Goal: Task Accomplishment & Management: Manage account settings

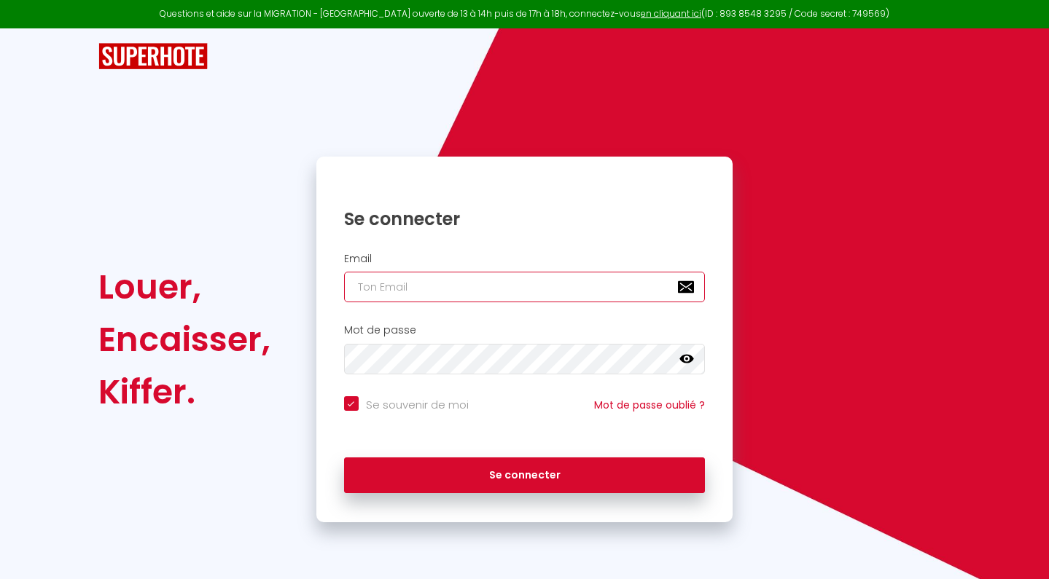
type input "[EMAIL_ADDRESS][DOMAIN_NAME]"
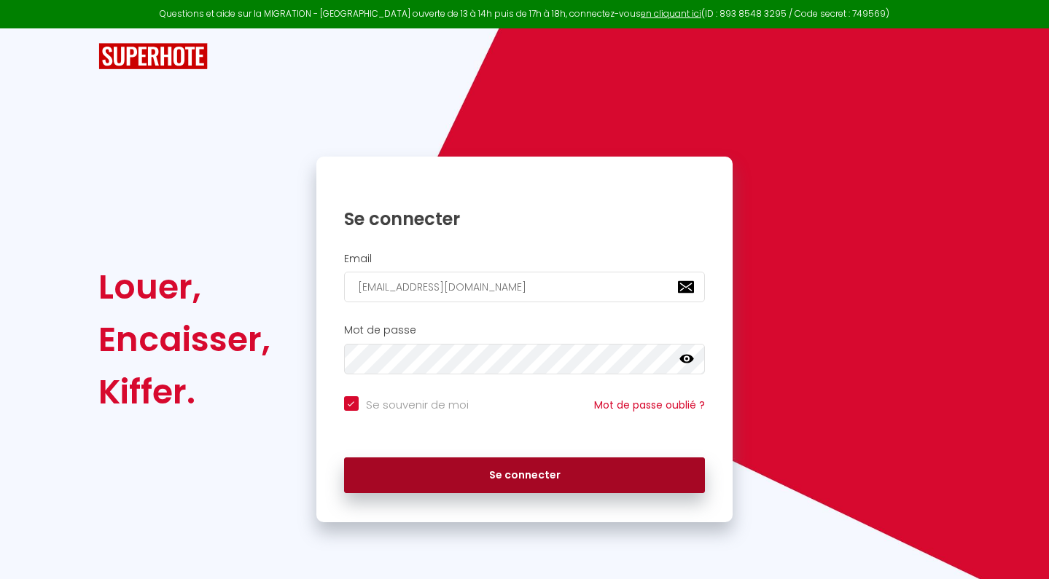
click at [477, 474] on button "Se connecter" at bounding box center [524, 476] width 361 height 36
checkbox input "true"
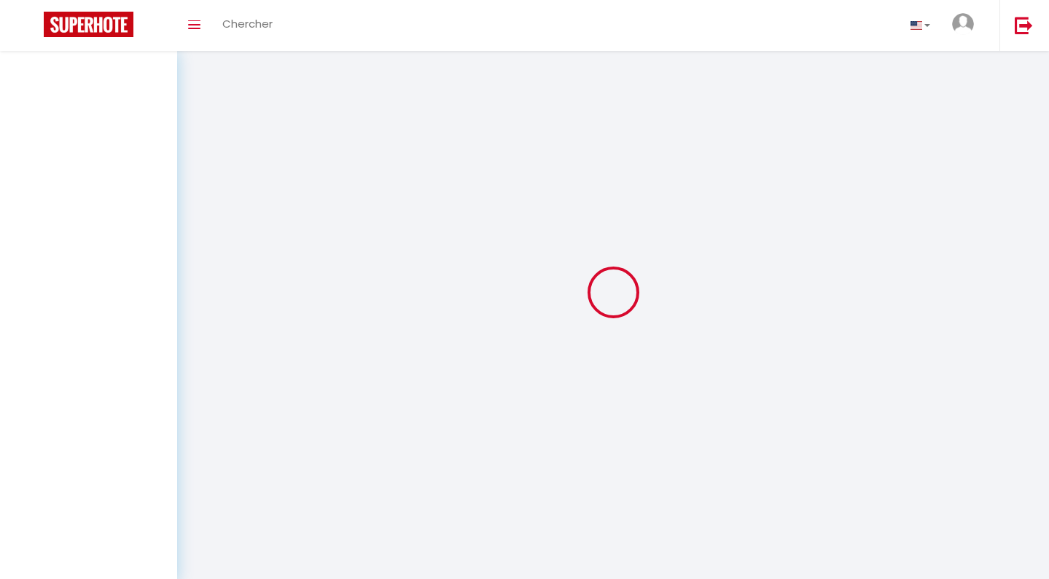
select select
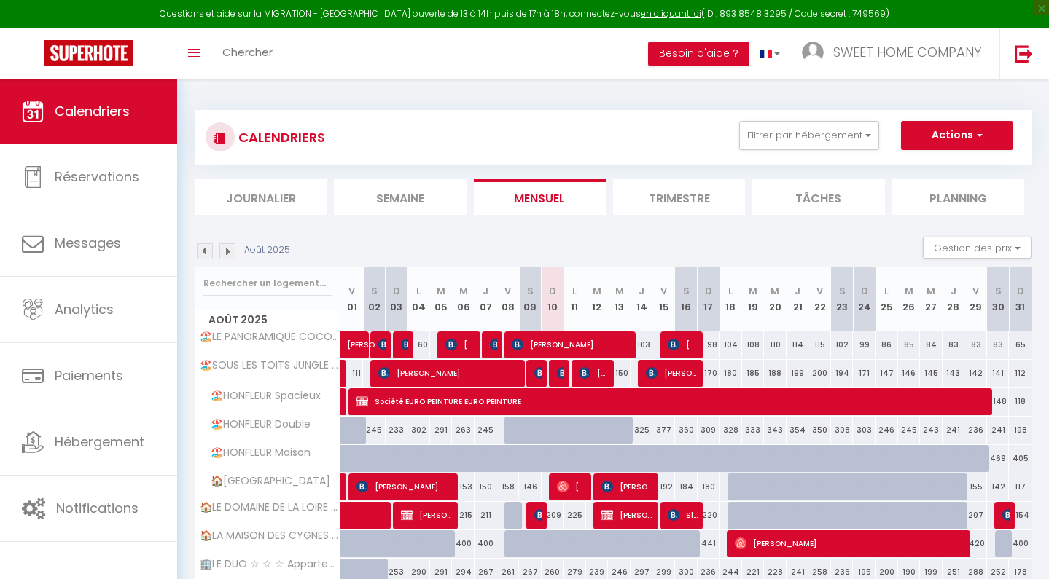
select select
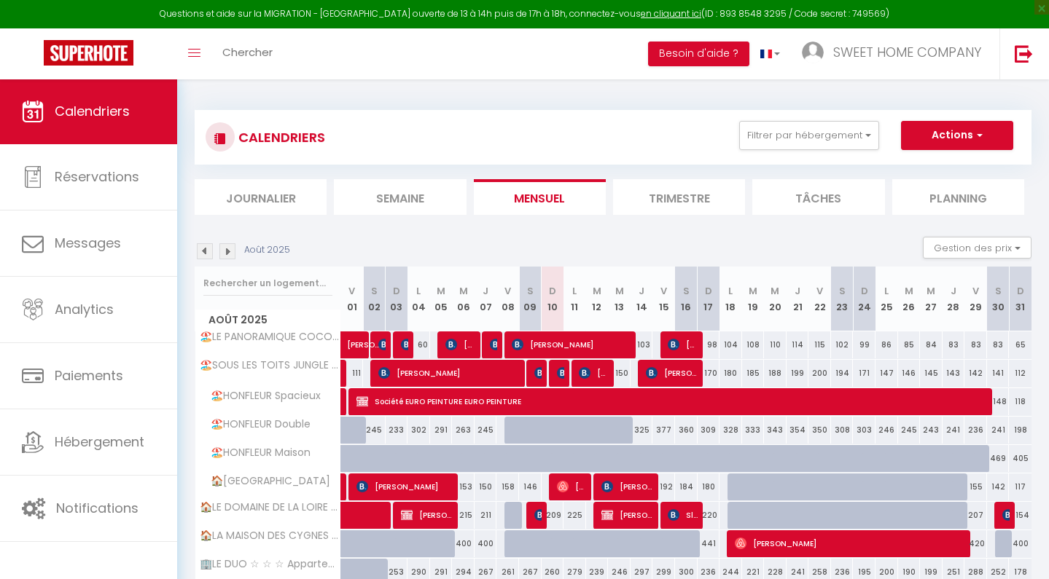
select select
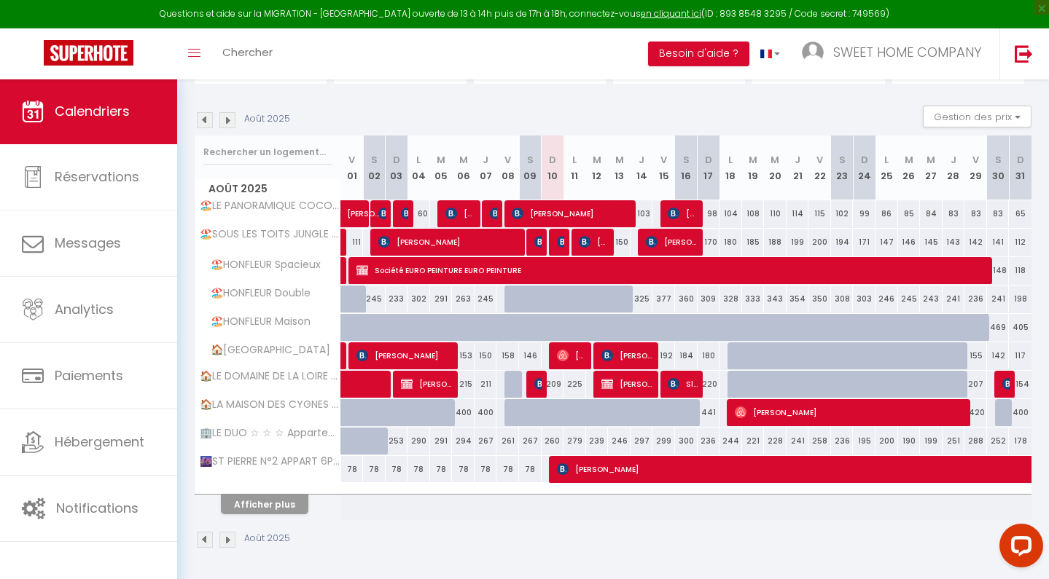
click at [265, 508] on button "Afficher plus" at bounding box center [264, 505] width 87 height 20
select select
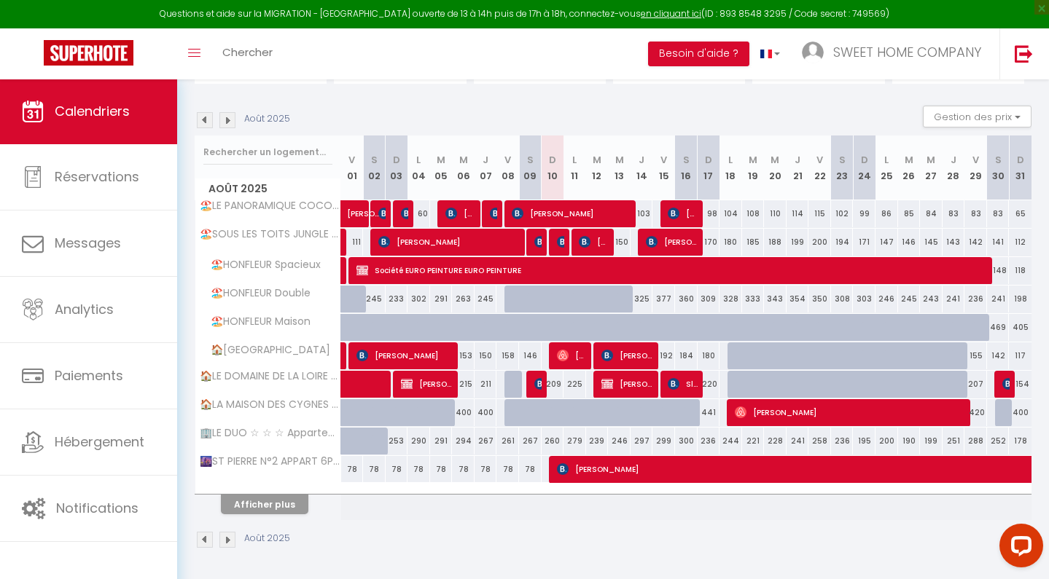
select select
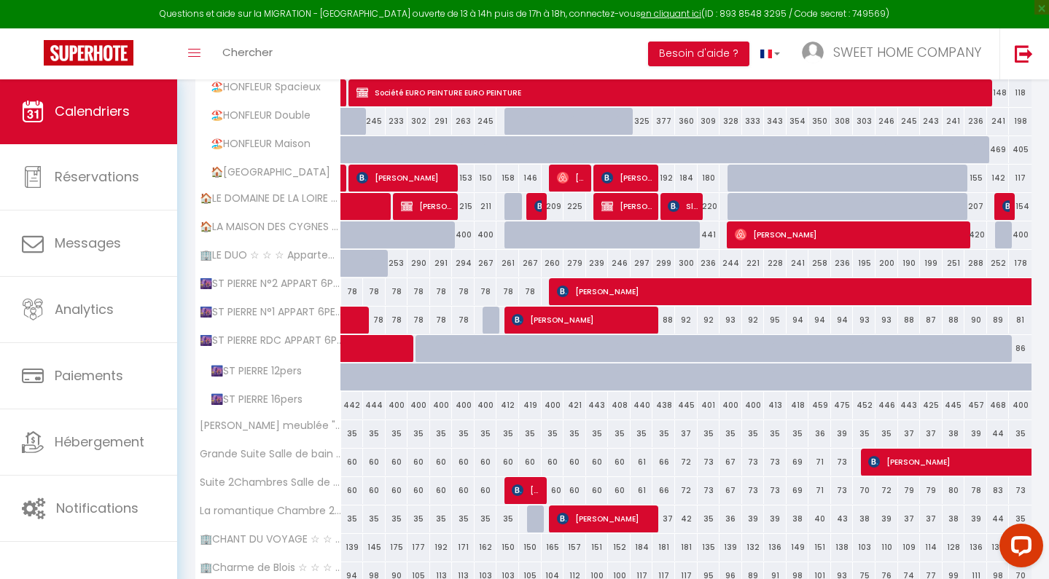
scroll to position [308, 0]
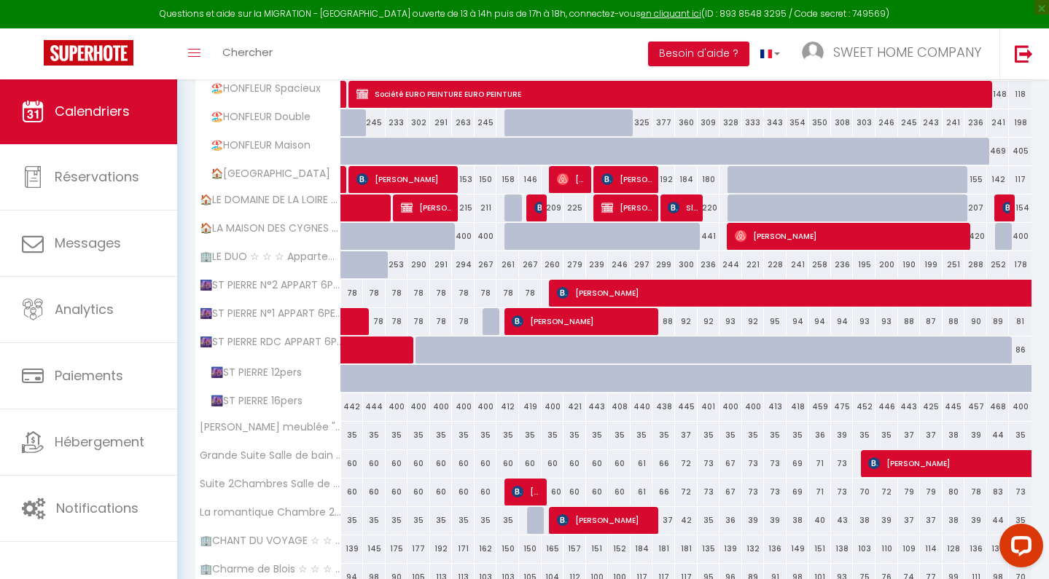
click at [392, 348] on span at bounding box center [406, 351] width 101 height 28
select select "OK"
select select "0"
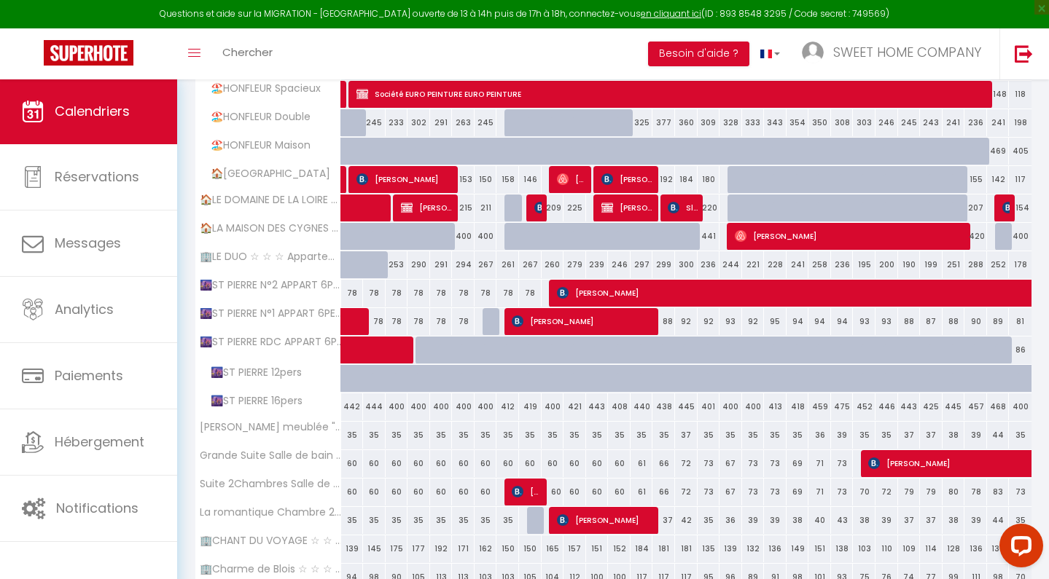
select select "1"
select select
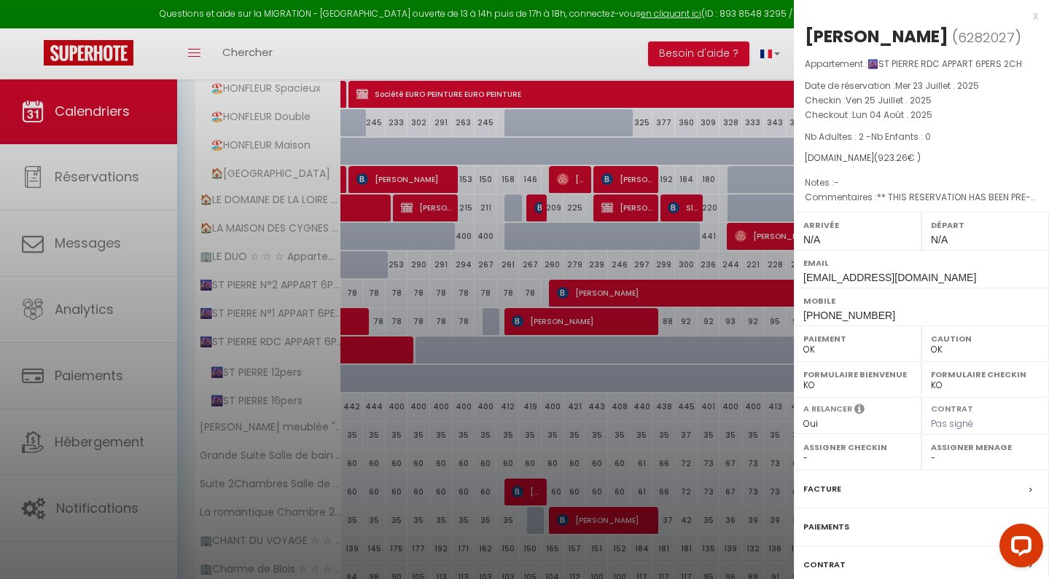
click at [392, 348] on div at bounding box center [524, 289] width 1049 height 579
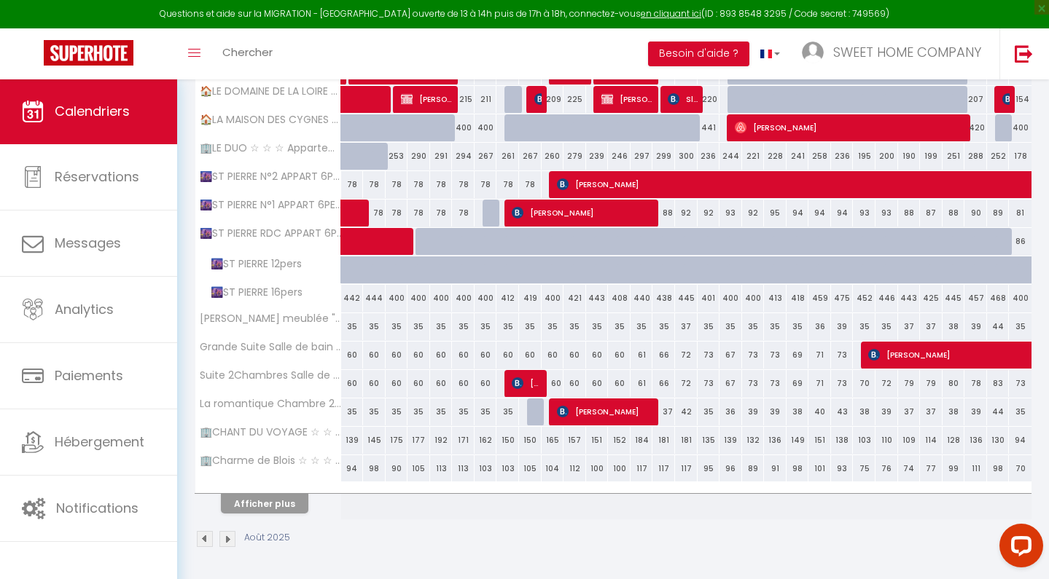
scroll to position [415, 0]
